Goal: Communication & Community: Answer question/provide support

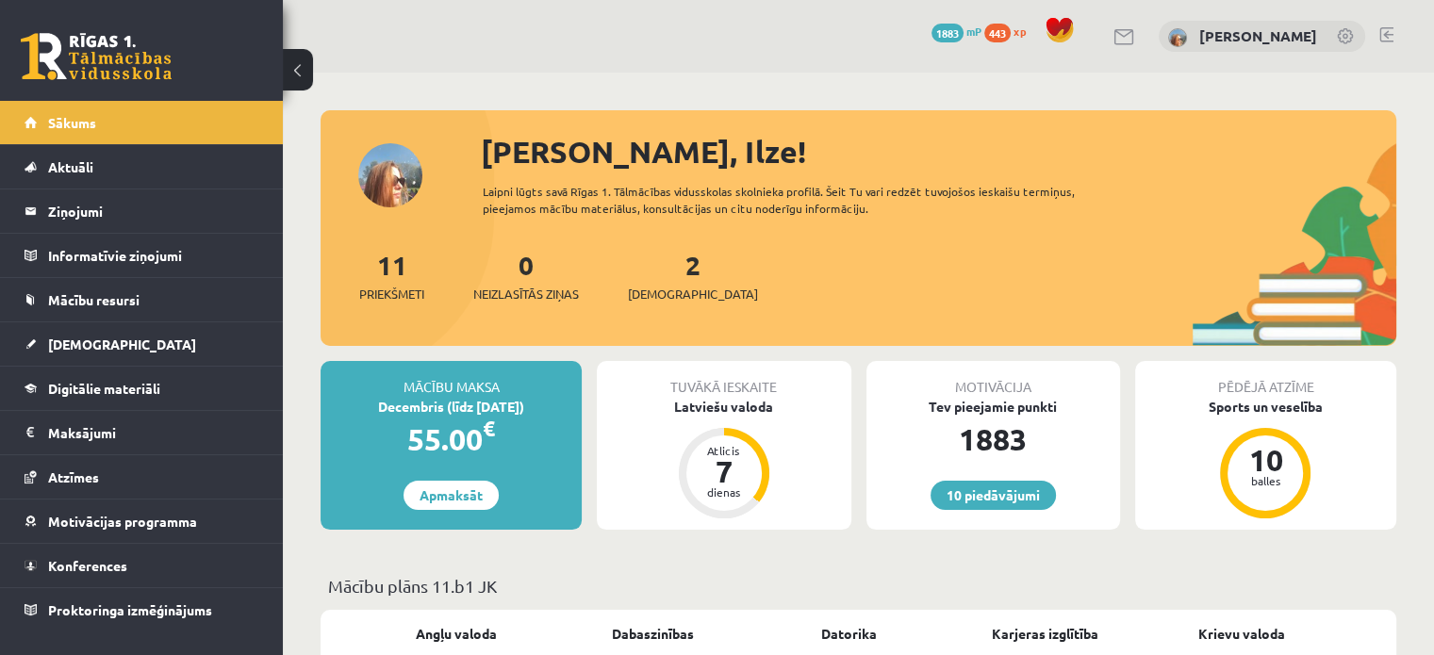
click at [211, 126] on link "Sākums" at bounding box center [142, 122] width 235 height 43
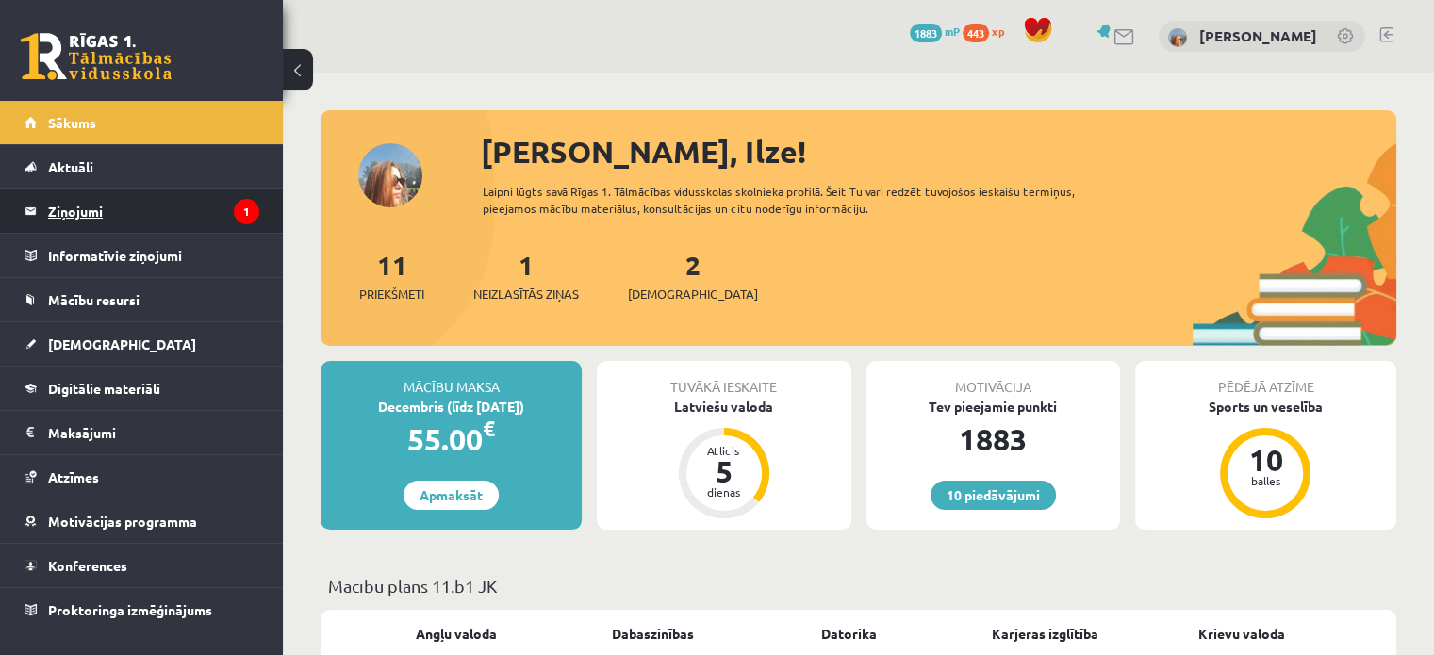
click at [139, 223] on legend "Ziņojumi 1" at bounding box center [153, 210] width 211 height 43
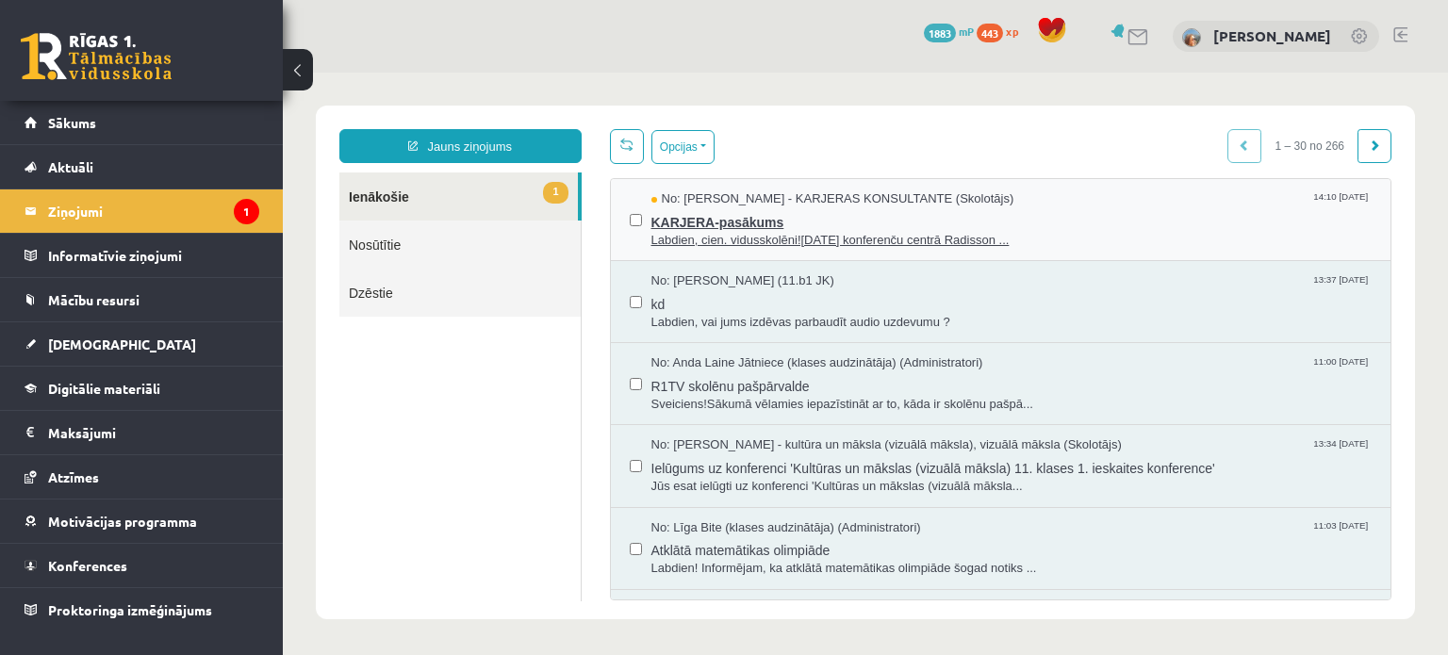
click at [731, 197] on span "No: [PERSON_NAME] - KARJERAS KONSULTANTE (Skolotājs)" at bounding box center [832, 199] width 363 height 18
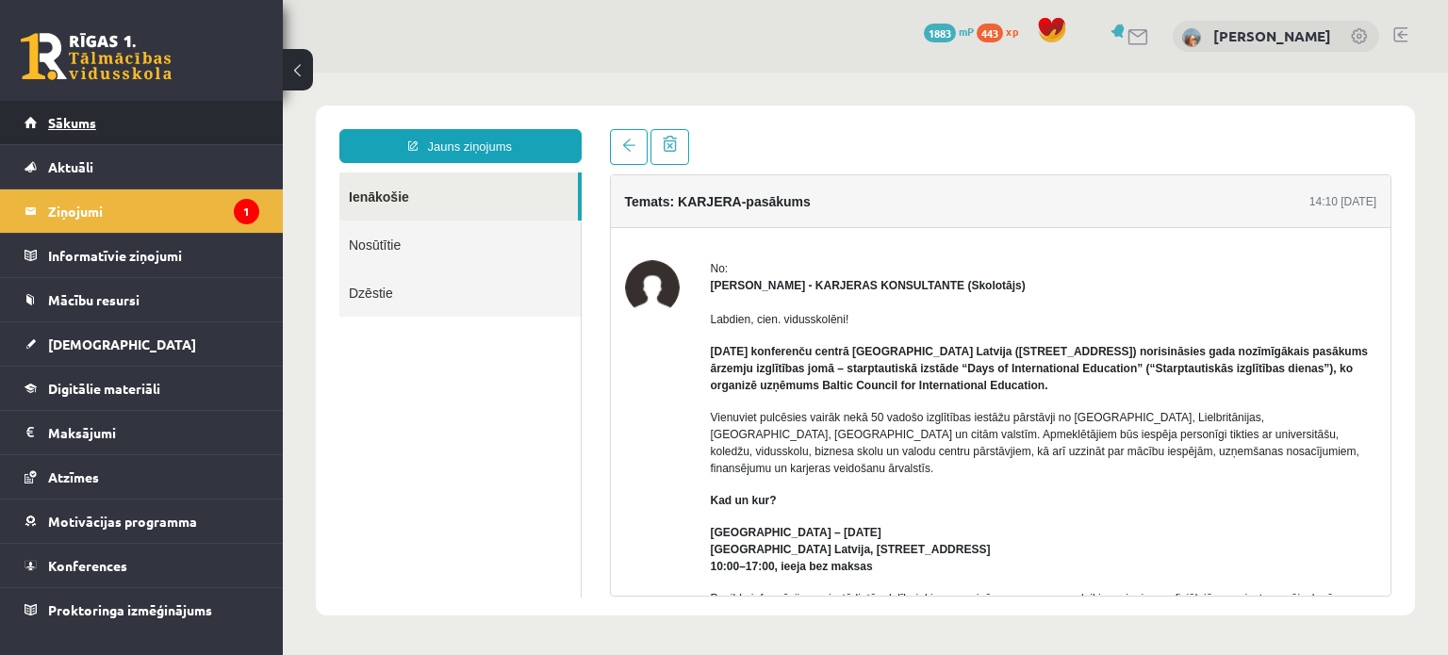
click at [221, 138] on link "Sākums" at bounding box center [142, 122] width 235 height 43
